Goal: Register for event/course

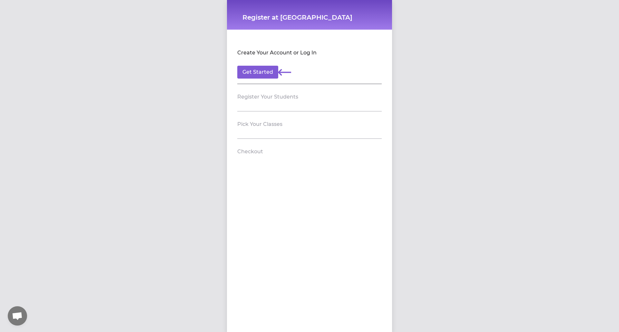
click at [244, 126] on h2 "Pick Your Classes" at bounding box center [259, 125] width 45 height 8
click at [270, 91] on section "Register Your Students" at bounding box center [309, 97] width 144 height 27
click at [268, 95] on h2 "Register Your Students" at bounding box center [267, 97] width 61 height 8
click at [262, 71] on button "Get Started" at bounding box center [257, 72] width 41 height 13
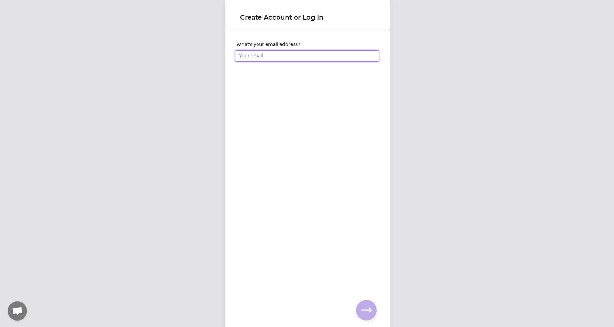
click at [275, 53] on input "What's your email address?" at bounding box center [307, 56] width 144 height 12
type input "reganfarmer@yahoo.com"
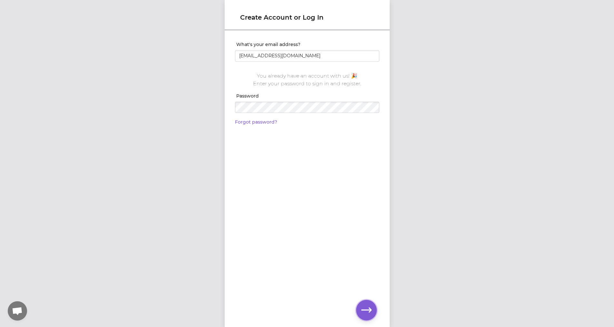
click at [360, 307] on button "button" at bounding box center [366, 310] width 21 height 21
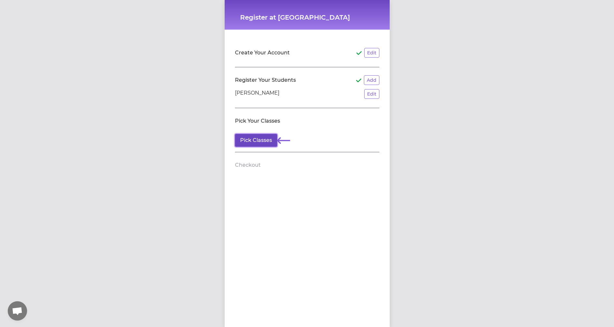
click at [257, 137] on button "Pick Classes" at bounding box center [256, 140] width 42 height 13
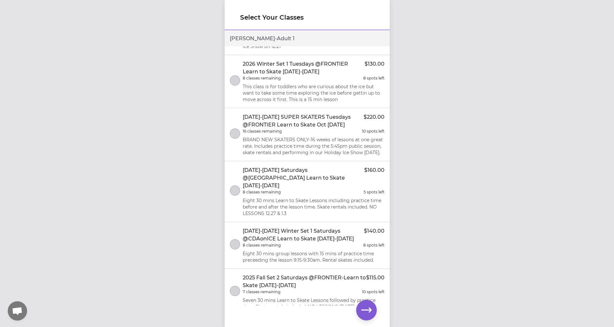
scroll to position [67, 0]
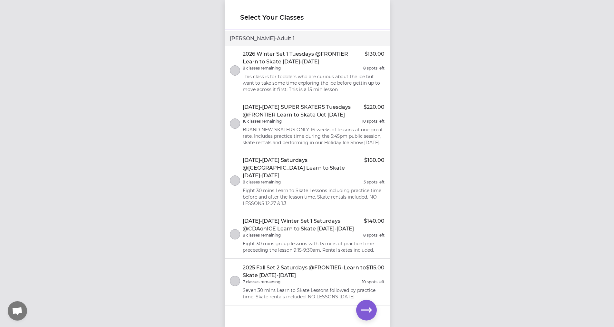
click at [256, 188] on p "Eight 30 mins Learn to Skate Lessons including practice time before and after t…" at bounding box center [314, 197] width 142 height 19
click at [365, 304] on button "button" at bounding box center [366, 310] width 21 height 21
